Goal: Information Seeking & Learning: Learn about a topic

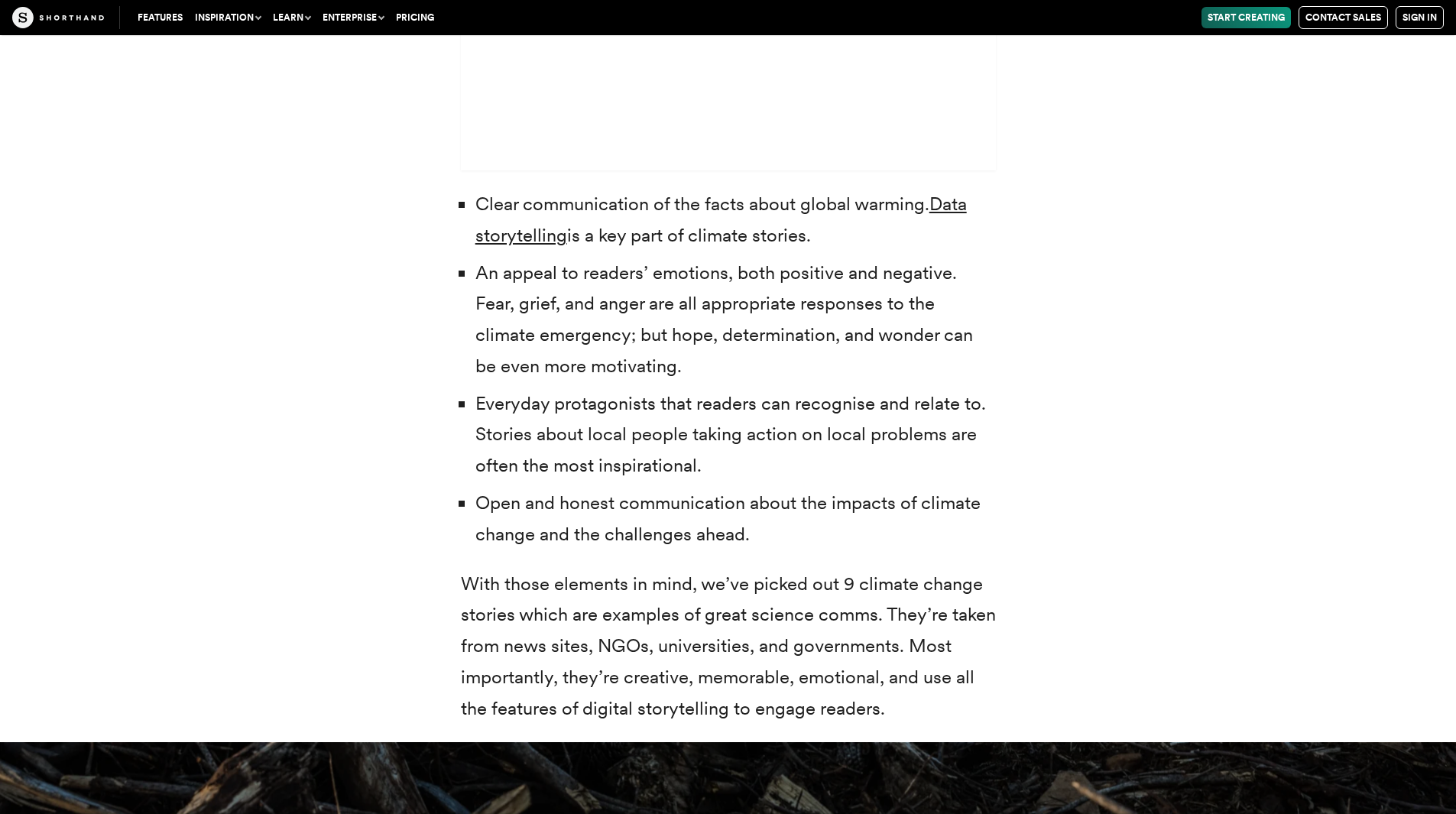
scroll to position [5044, 0]
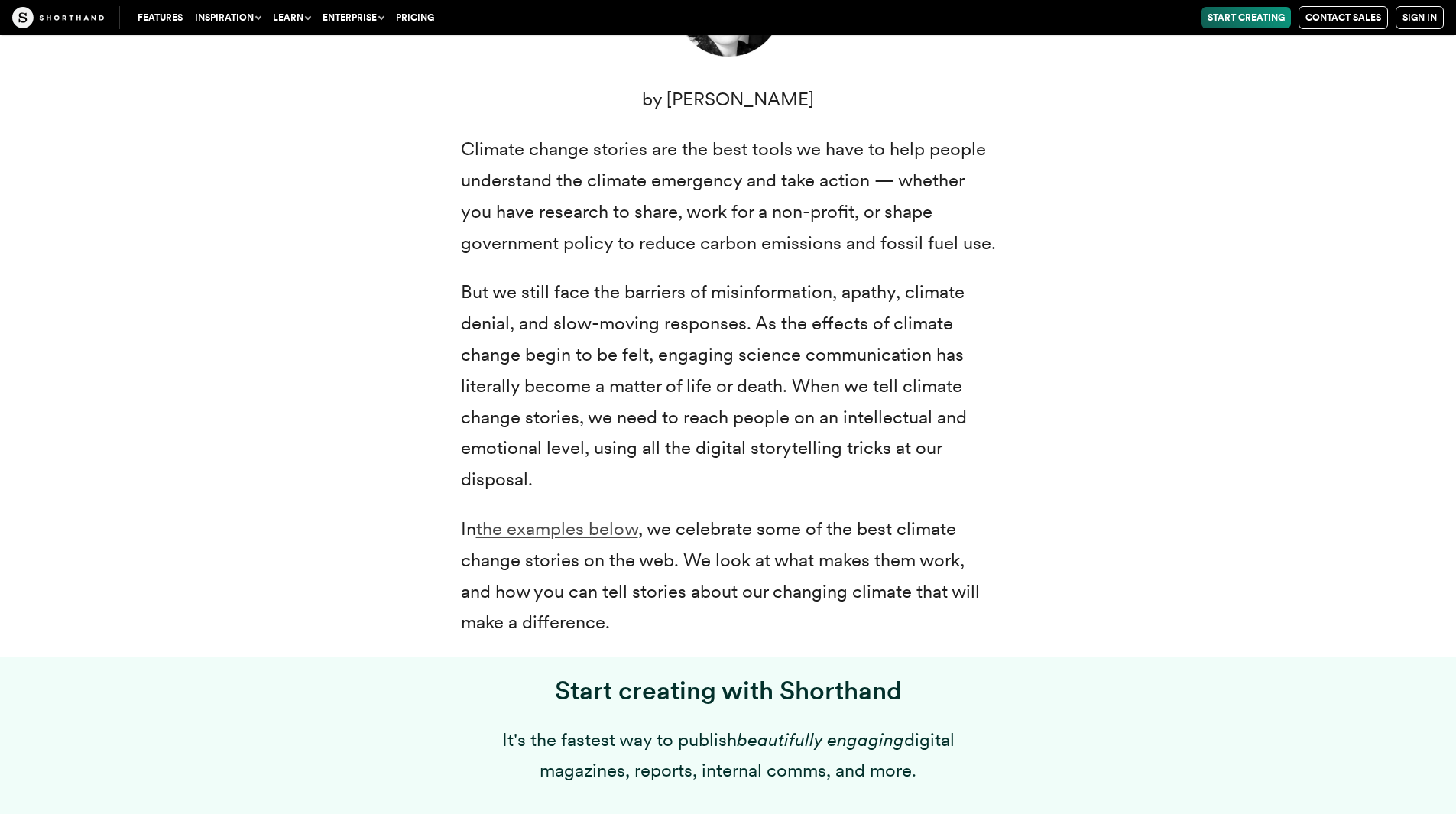
click at [578, 535] on link "the examples below" at bounding box center [557, 528] width 162 height 22
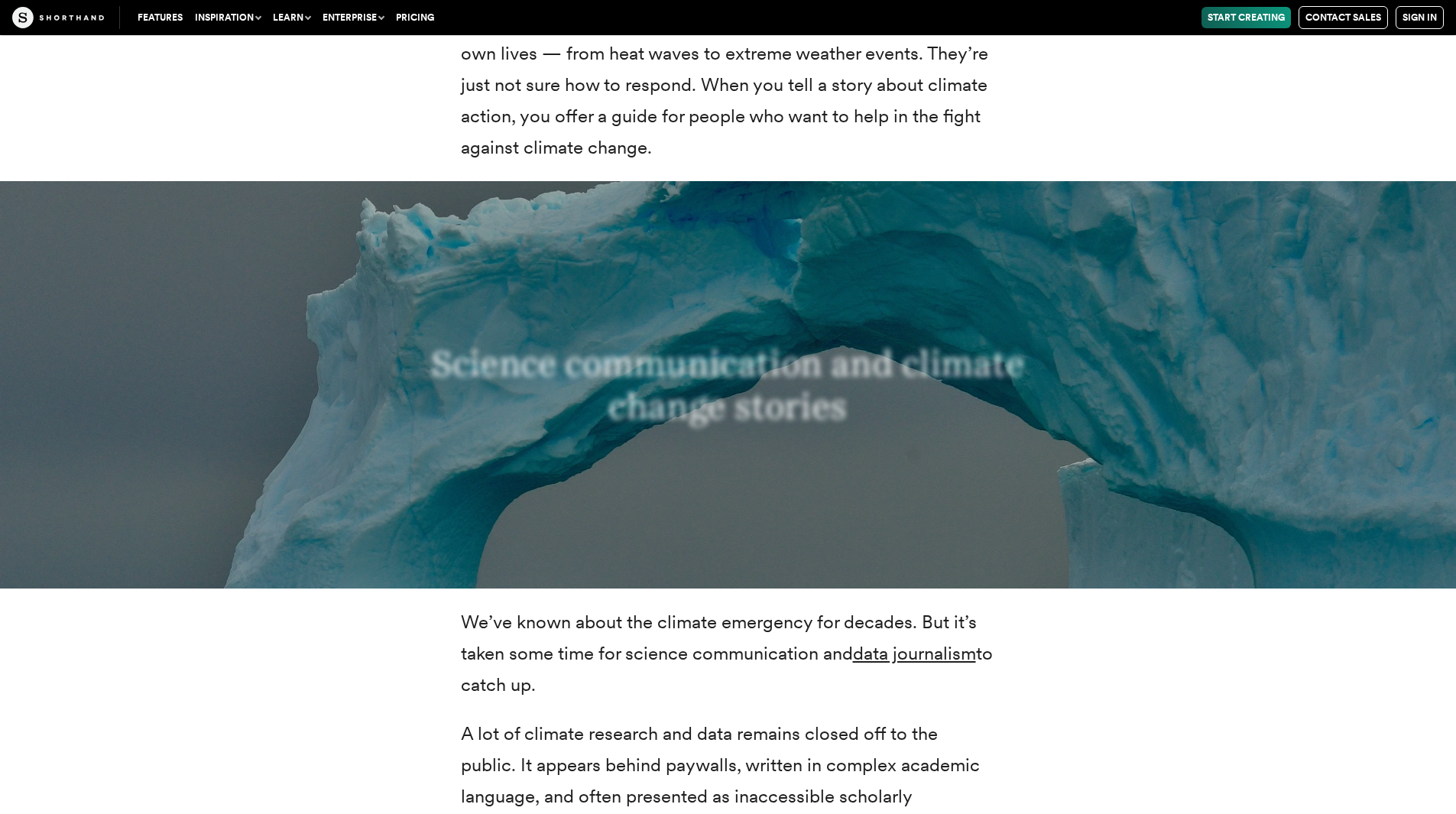
scroll to position [2867, 0]
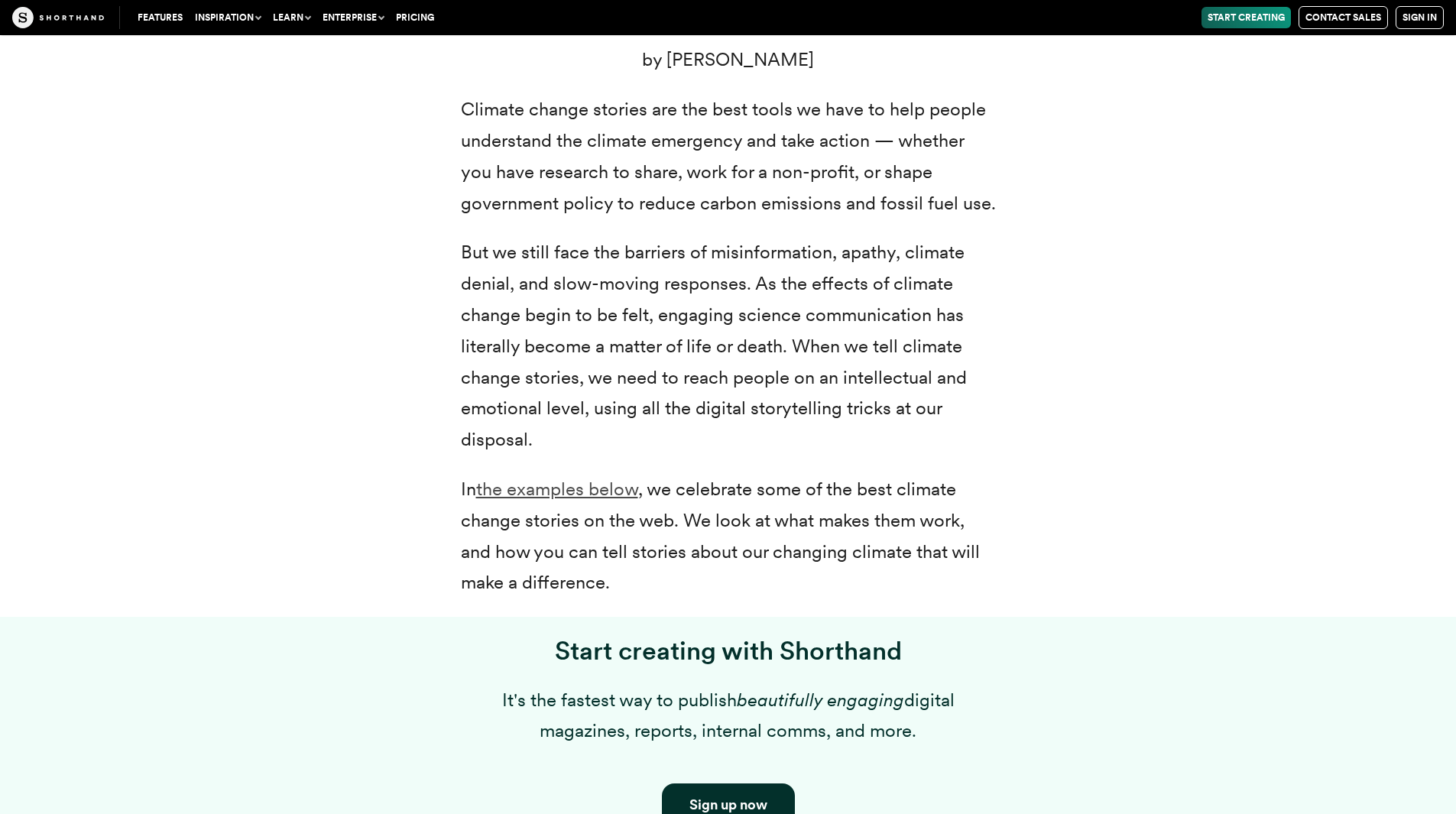
click at [575, 496] on link "the examples below" at bounding box center [557, 488] width 162 height 22
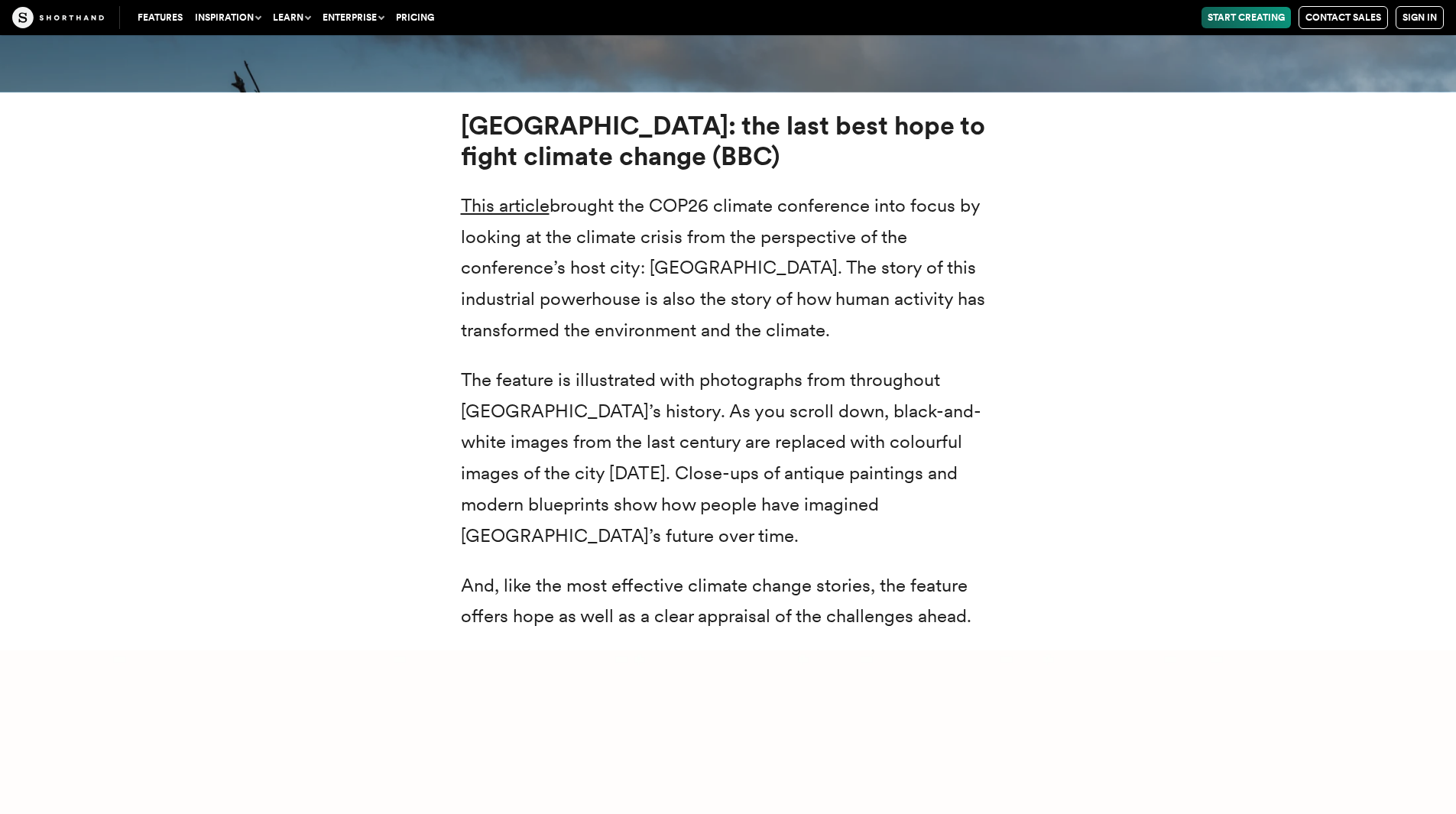
scroll to position [5826, 0]
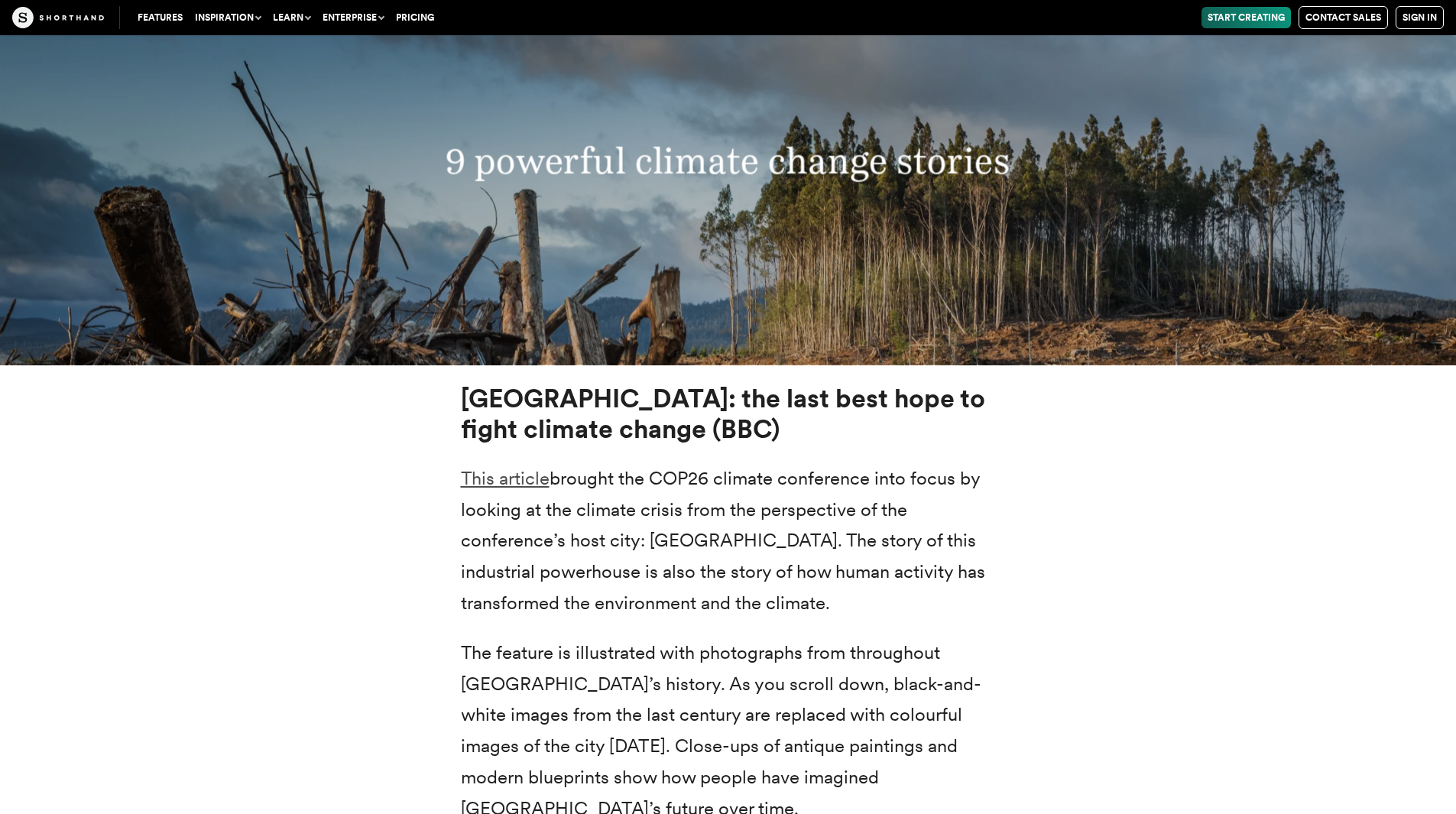
click at [478, 473] on link "This article" at bounding box center [505, 478] width 89 height 22
